Goal: Task Accomplishment & Management: Manage account settings

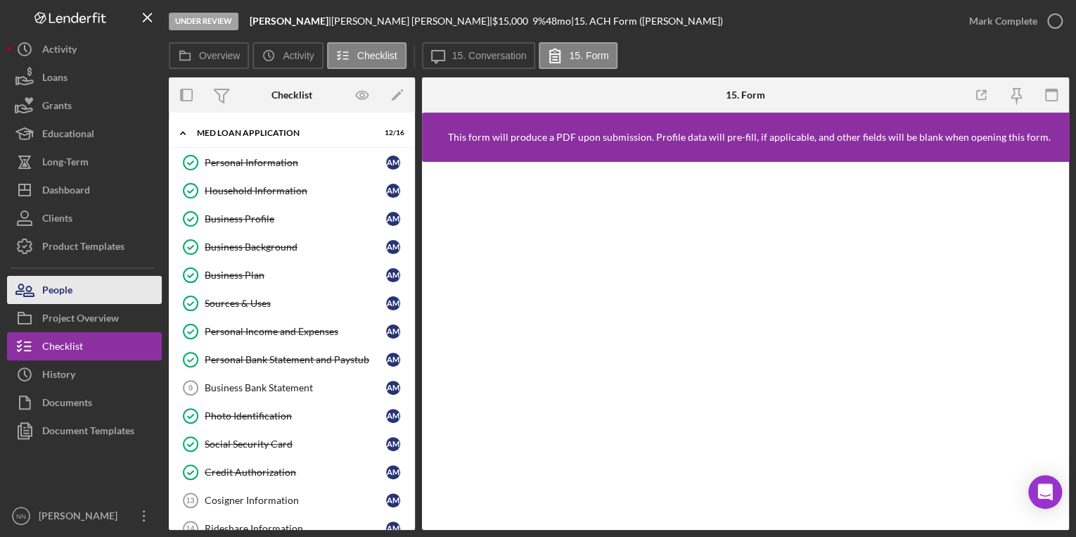
click at [106, 293] on button "People" at bounding box center [84, 290] width 155 height 28
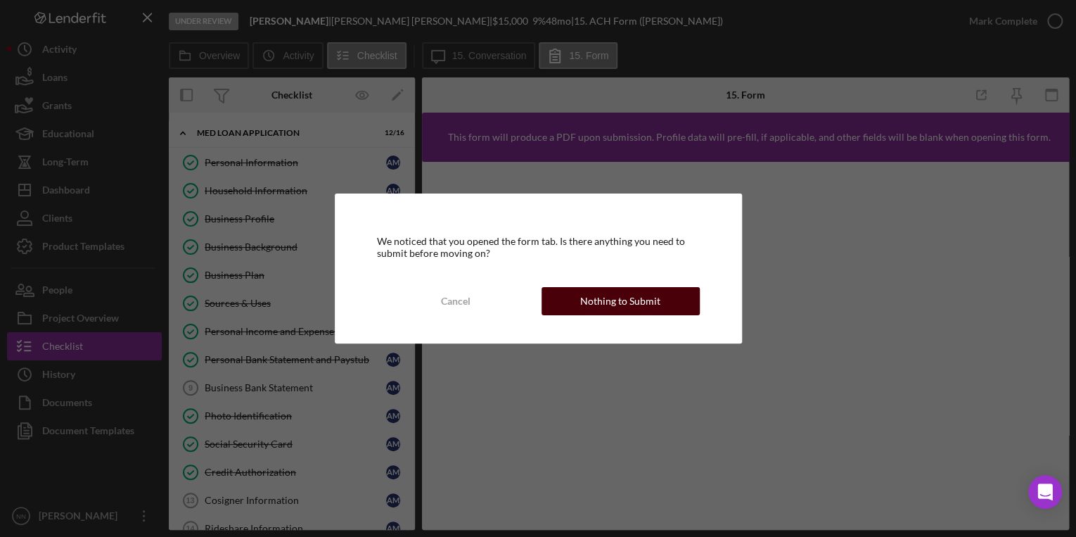
click at [599, 310] on div "Nothing to Submit" at bounding box center [620, 301] width 80 height 28
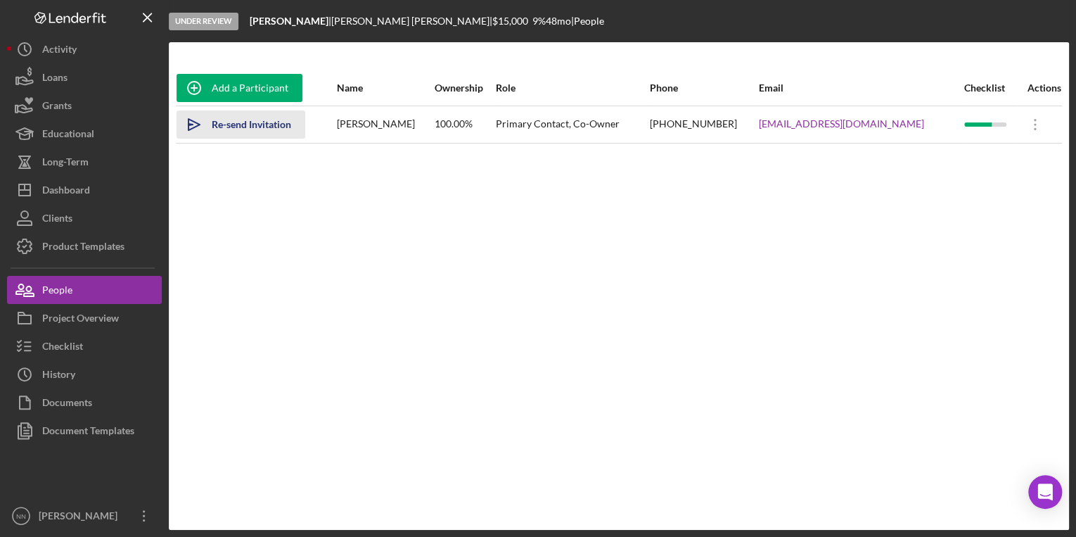
click at [289, 131] on div "Re-send Invitation" at bounding box center [251, 124] width 79 height 28
